Goal: Information Seeking & Learning: Learn about a topic

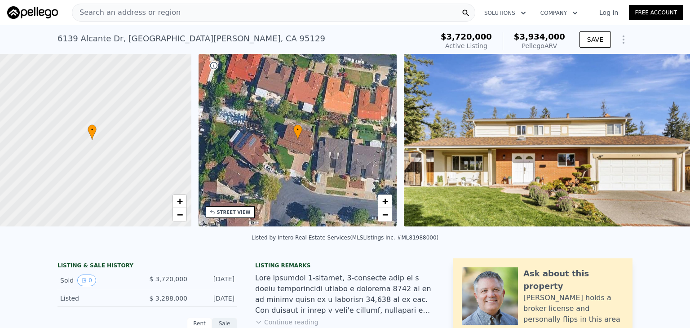
scroll to position [0, 4]
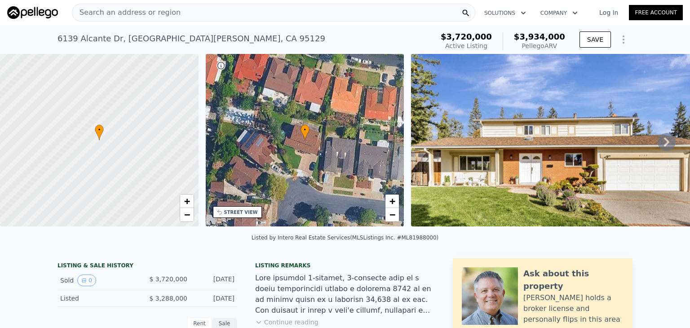
click at [517, 117] on img at bounding box center [561, 140] width 300 height 172
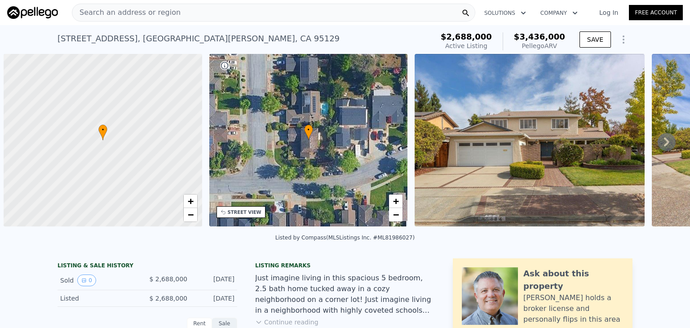
scroll to position [0, 4]
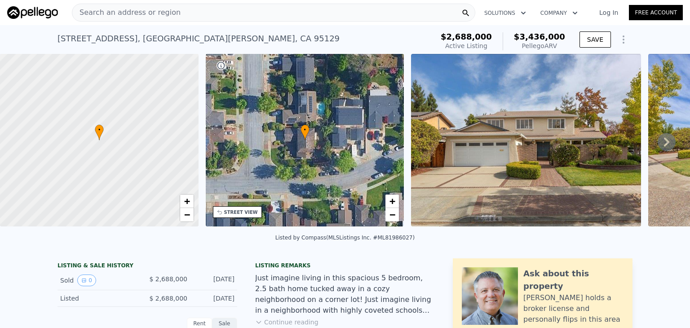
click at [451, 146] on img at bounding box center [526, 140] width 230 height 172
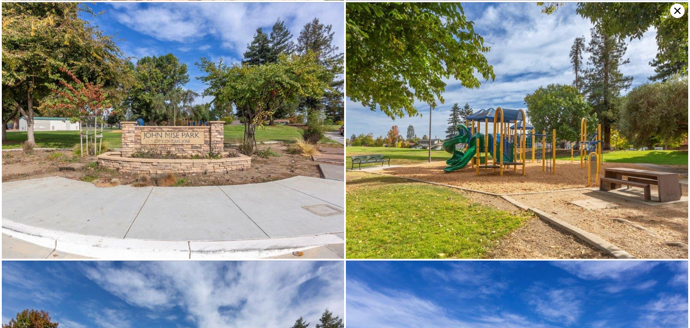
scroll to position [5945, 0]
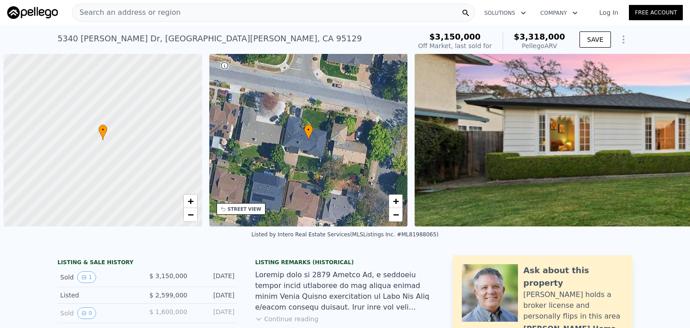
scroll to position [0, 4]
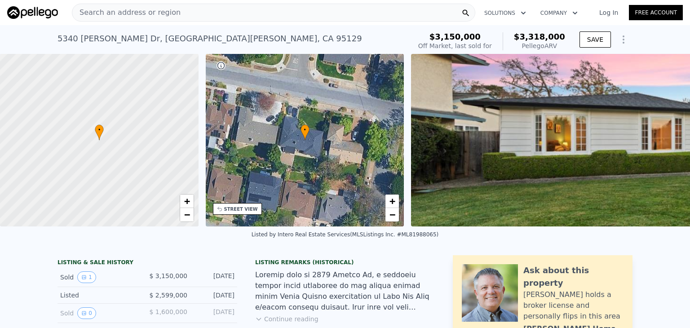
type input "-$ 297,157"
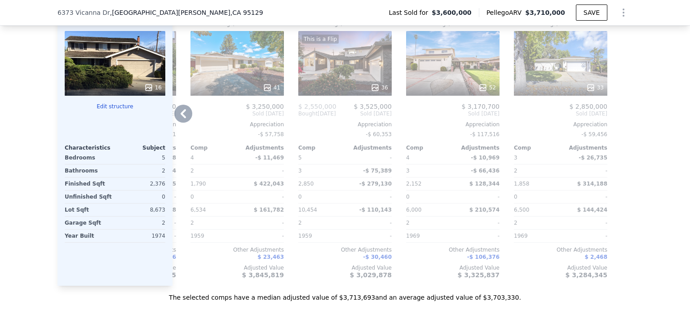
scroll to position [1047, 0]
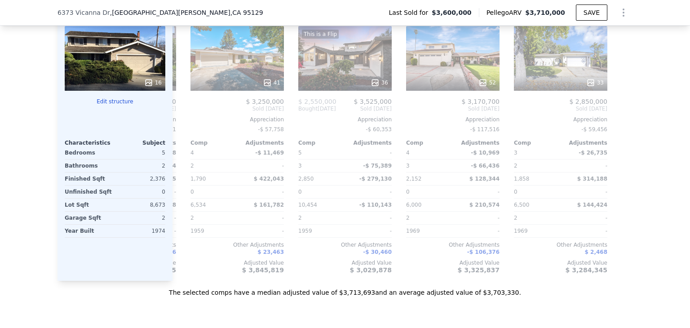
click at [161, 315] on div "Sale Comps Rental Comps We found 12 sales that match your search Listings provi…" at bounding box center [345, 29] width 690 height 613
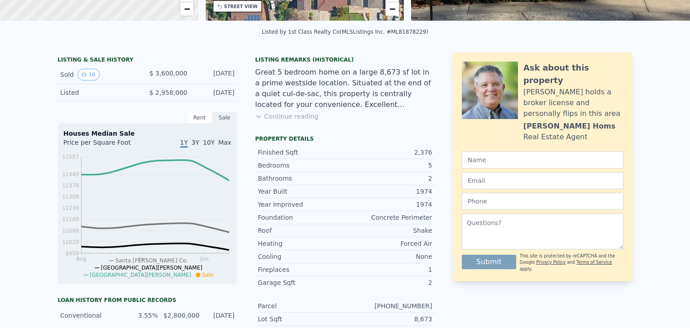
scroll to position [0, 0]
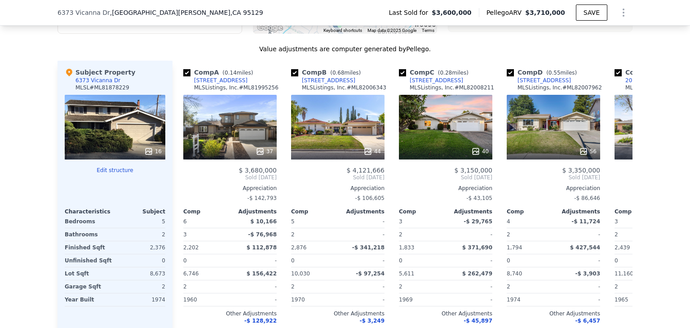
scroll to position [978, 0]
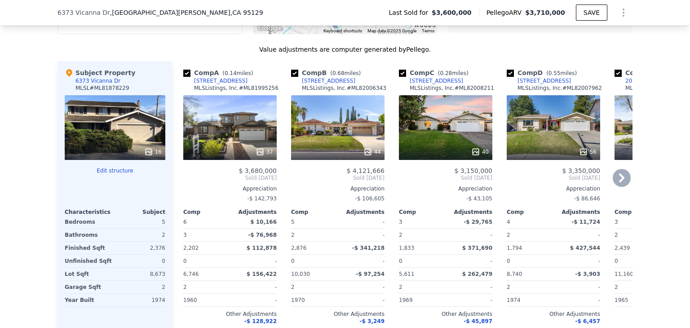
click at [619, 179] on icon at bounding box center [621, 177] width 5 height 9
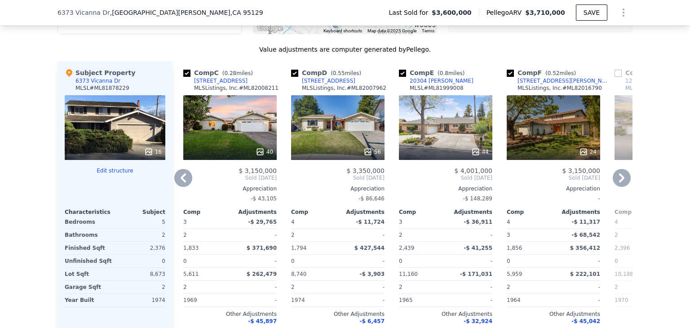
click at [619, 179] on icon at bounding box center [621, 177] width 5 height 9
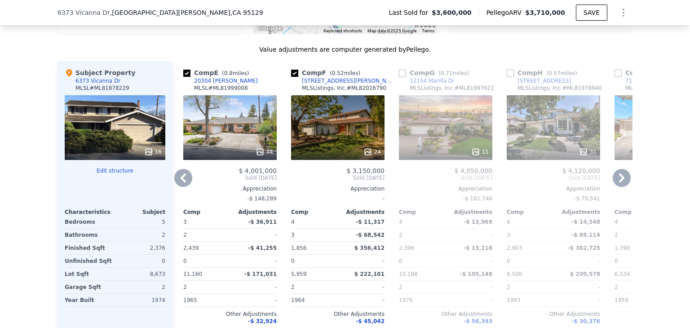
click at [619, 179] on icon at bounding box center [621, 177] width 5 height 9
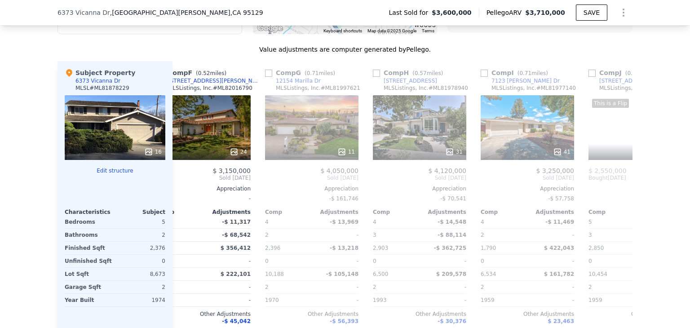
scroll to position [0, 647]
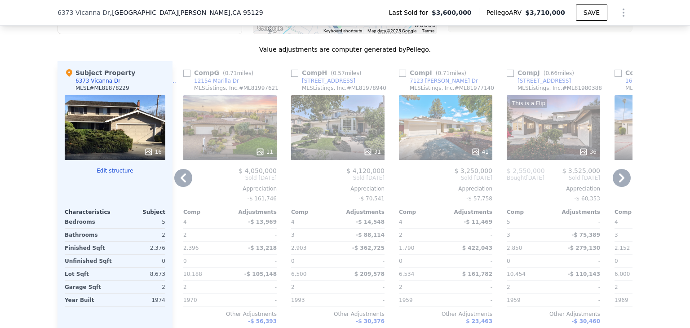
click at [619, 179] on icon at bounding box center [621, 177] width 5 height 9
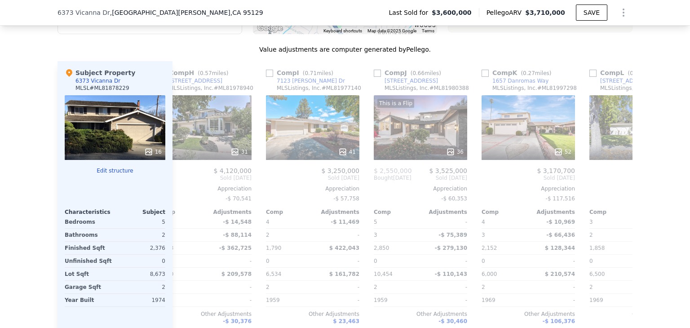
scroll to position [0, 855]
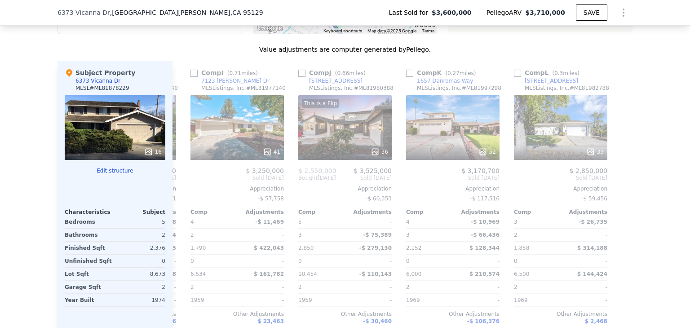
click at [619, 179] on div at bounding box center [625, 205] width 14 height 289
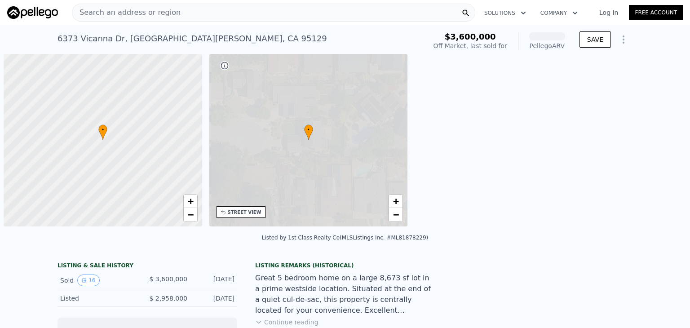
scroll to position [0, 4]
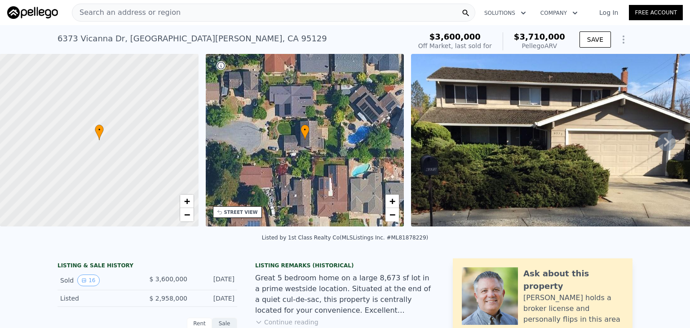
click at [484, 164] on img at bounding box center [562, 140] width 302 height 172
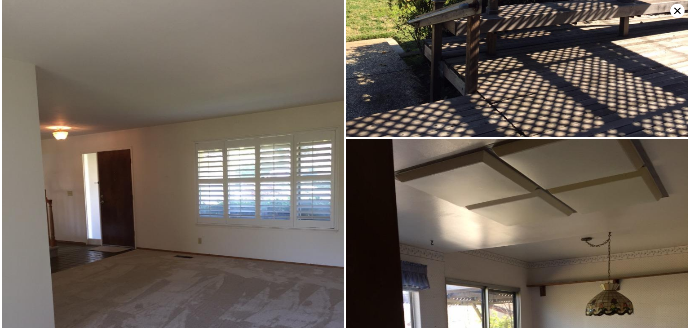
scroll to position [0, 0]
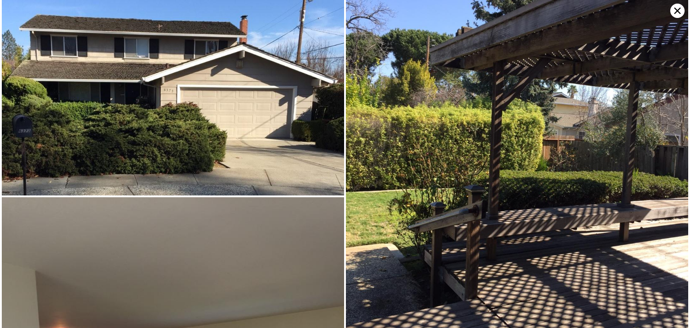
click at [188, 102] on img at bounding box center [173, 97] width 342 height 195
click at [174, 79] on img at bounding box center [173, 97] width 342 height 195
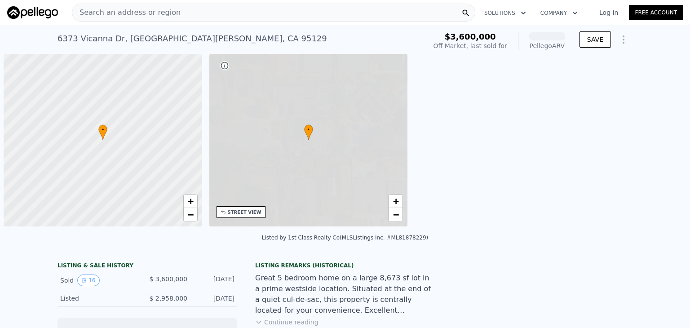
scroll to position [0, 4]
